Goal: Transaction & Acquisition: Book appointment/travel/reservation

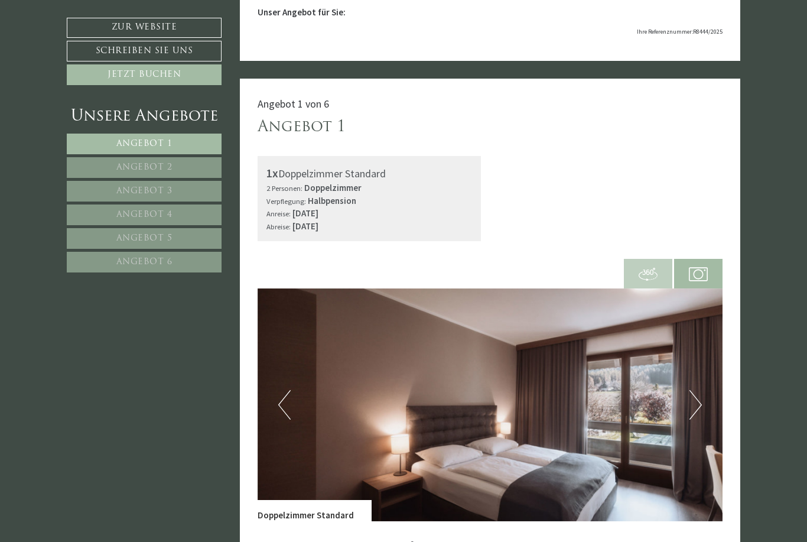
scroll to position [790, 0]
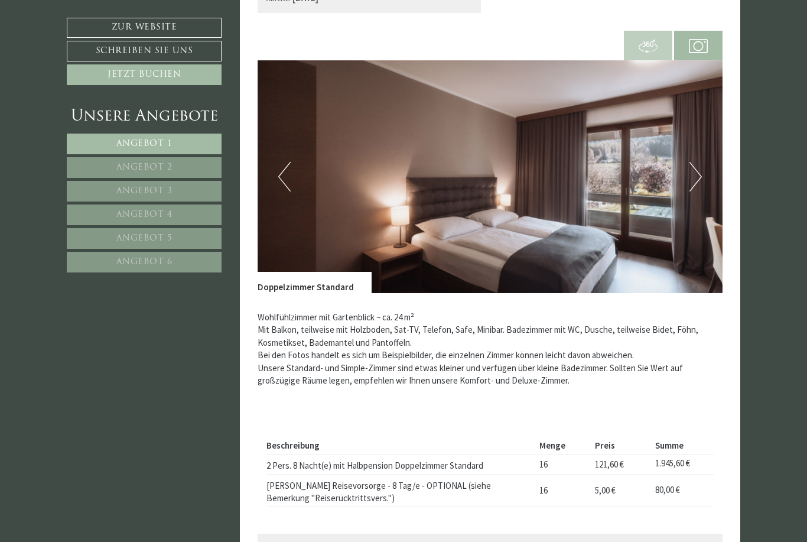
click at [706, 179] on img at bounding box center [491, 176] width 466 height 233
click at [693, 185] on button "Next" at bounding box center [696, 177] width 12 height 30
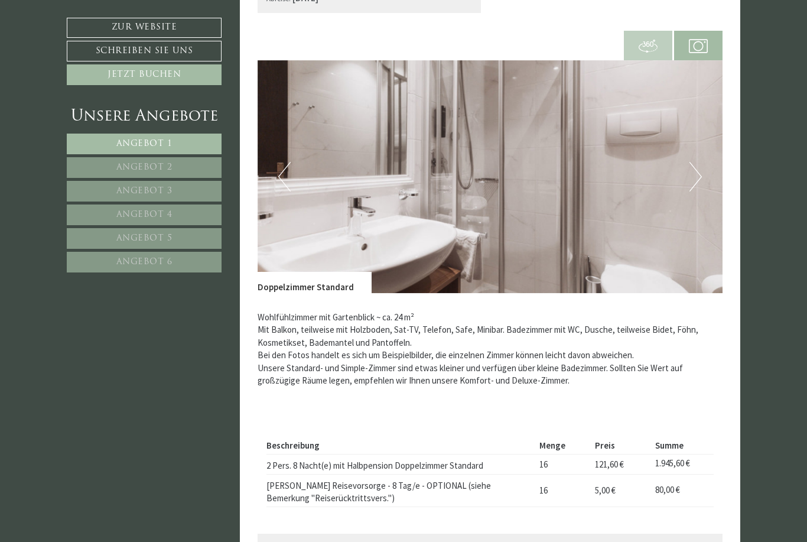
click at [699, 187] on button "Next" at bounding box center [696, 177] width 12 height 30
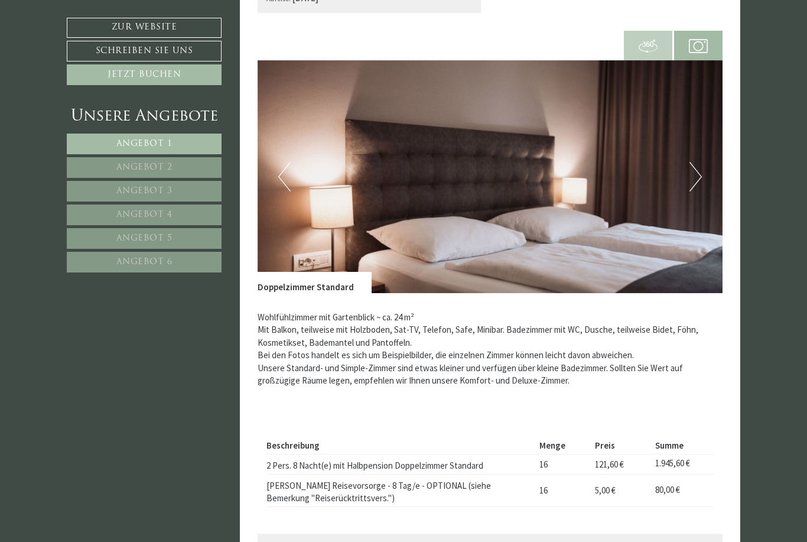
click at [704, 181] on img at bounding box center [491, 176] width 466 height 233
click at [698, 178] on button "Next" at bounding box center [696, 177] width 12 height 30
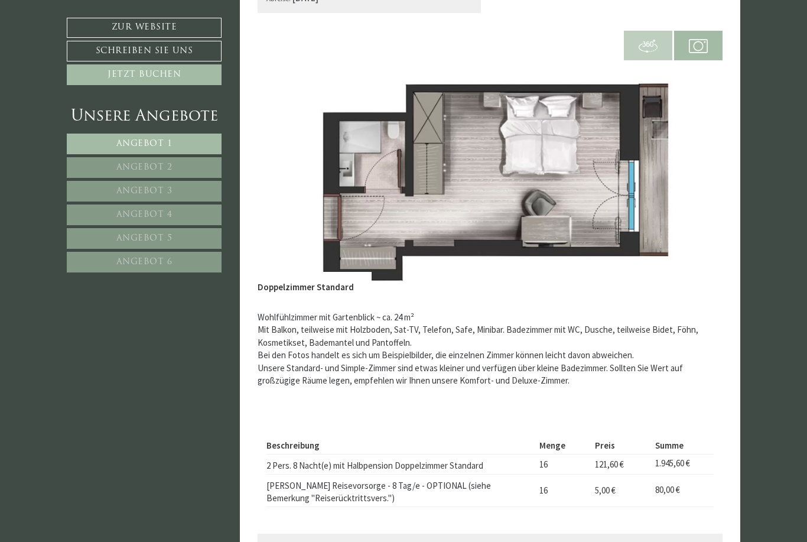
click at [686, 198] on img at bounding box center [491, 176] width 466 height 233
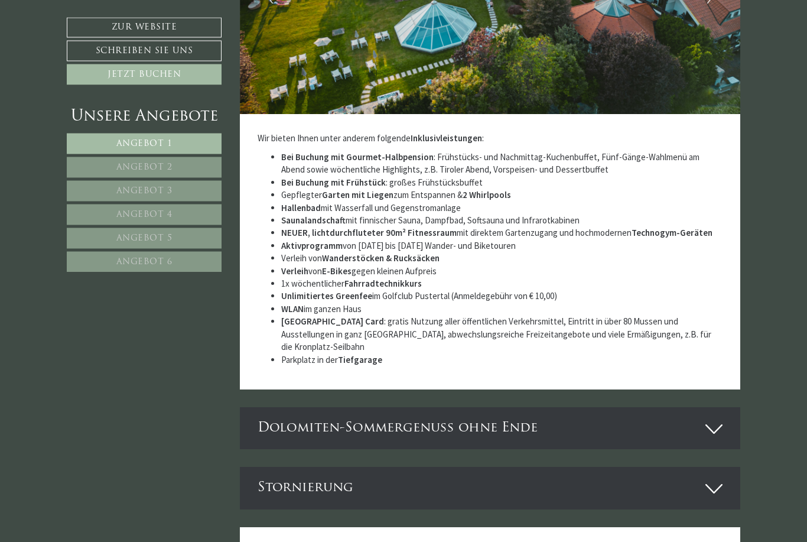
scroll to position [3602, 0]
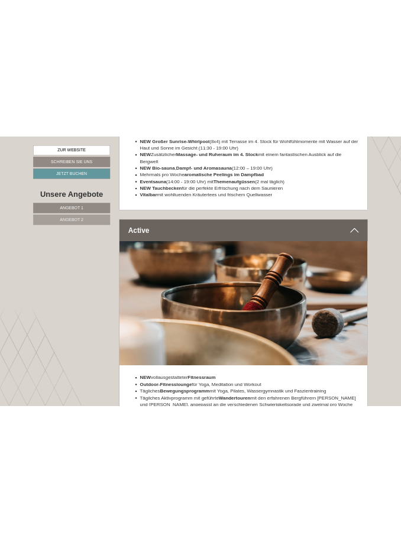
scroll to position [3666, 0]
